Goal: Task Accomplishment & Management: Manage account settings

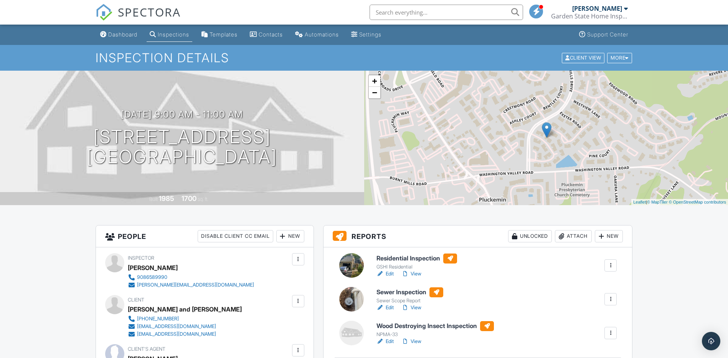
click at [392, 273] on link "Edit" at bounding box center [385, 274] width 17 height 8
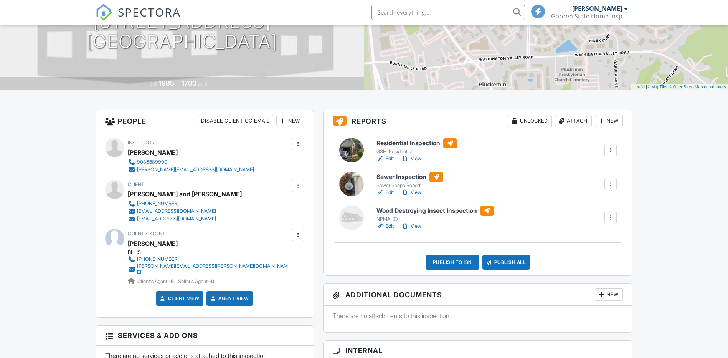
click at [389, 192] on link "Edit" at bounding box center [385, 192] width 17 height 8
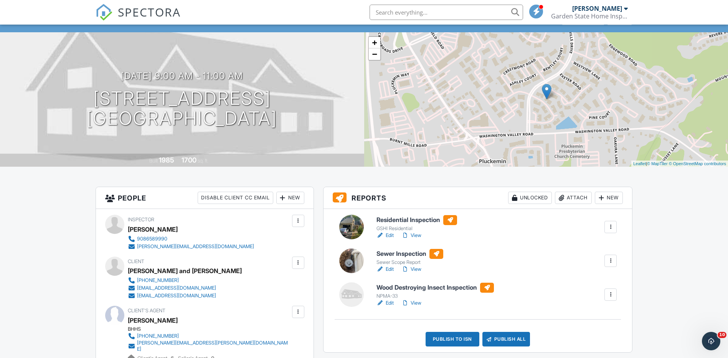
click at [415, 234] on link "View" at bounding box center [412, 235] width 20 height 8
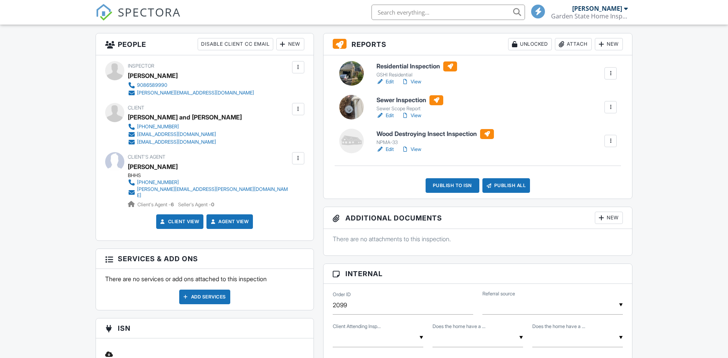
click at [508, 182] on div "Publish All" at bounding box center [507, 185] width 48 height 15
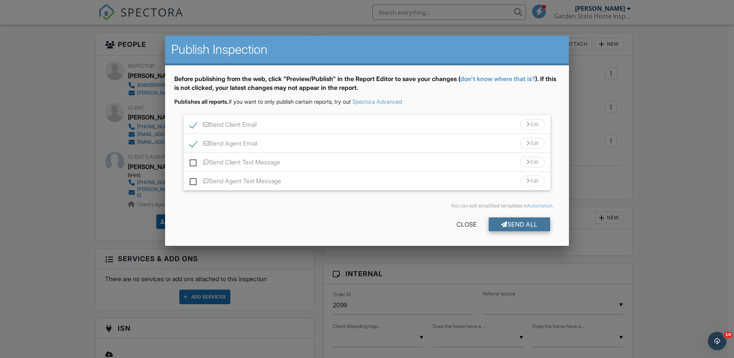
click at [527, 223] on div "Send All" at bounding box center [519, 224] width 61 height 14
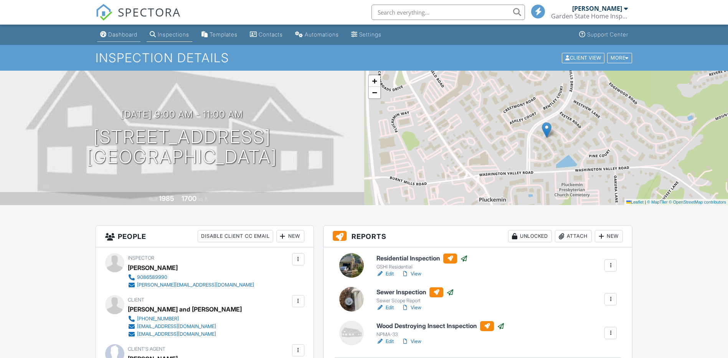
click at [121, 36] on div "Dashboard" at bounding box center [122, 34] width 29 height 7
